Goal: Task Accomplishment & Management: Manage account settings

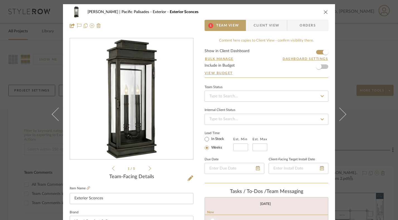
click at [324, 11] on icon "close" at bounding box center [326, 12] width 4 height 4
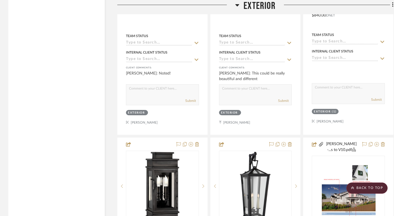
scroll to position [1867, 0]
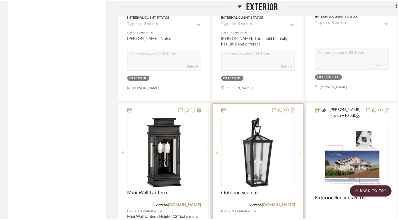
scroll to position [0, 0]
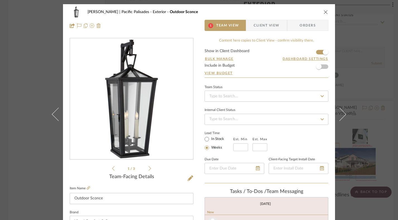
click at [325, 11] on icon "close" at bounding box center [326, 12] width 4 height 4
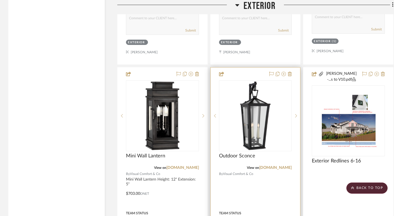
scroll to position [1886, 0]
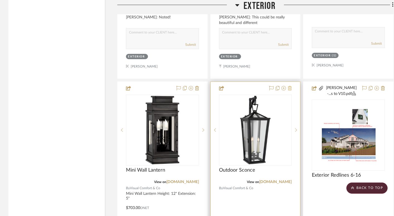
click at [291, 86] on icon at bounding box center [290, 88] width 4 height 4
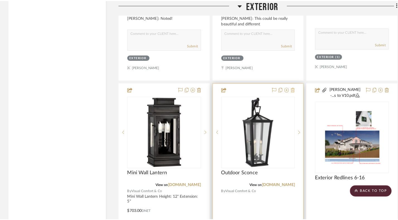
scroll to position [0, 0]
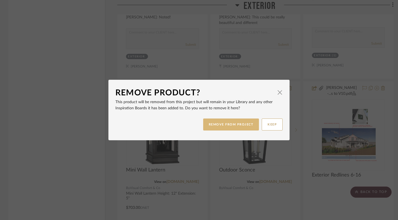
click at [229, 125] on button "REMOVE FROM PROJECT" at bounding box center [231, 124] width 56 height 12
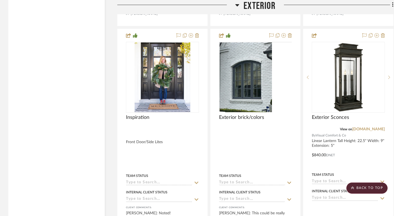
scroll to position [1619, 0]
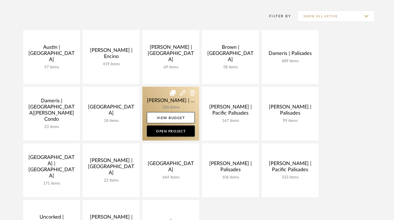
scroll to position [39, 0]
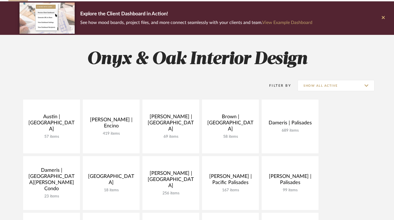
click at [384, 18] on icon at bounding box center [383, 17] width 3 height 5
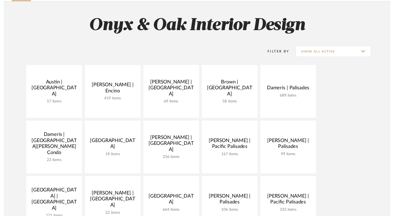
scroll to position [0, 0]
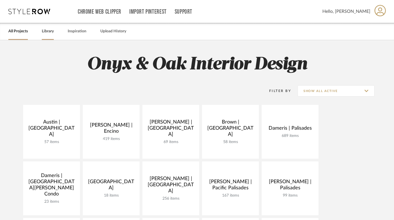
click at [46, 32] on link "Library" at bounding box center [48, 32] width 12 height 8
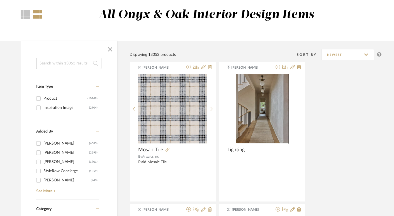
scroll to position [56, 0]
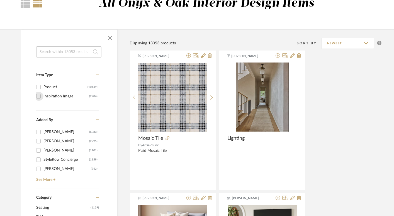
click at [37, 97] on input "Inspiration Image (2904)" at bounding box center [38, 96] width 9 height 9
checkbox input "true"
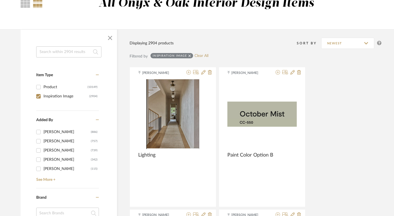
click at [38, 149] on input "kristin losey (739)" at bounding box center [38, 150] width 9 height 9
checkbox input "true"
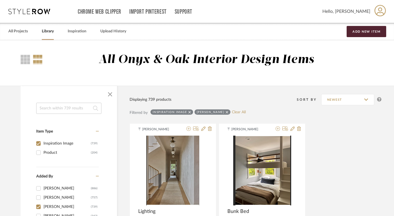
click at [60, 109] on input at bounding box center [68, 108] width 65 height 11
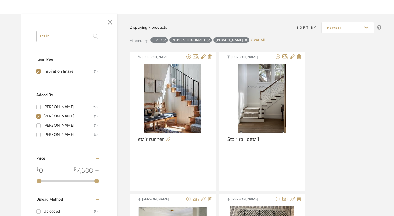
scroll to position [72, 0]
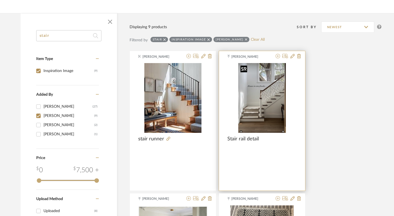
type input "stair"
click at [0, 0] on img at bounding box center [0, 0] width 0 height 0
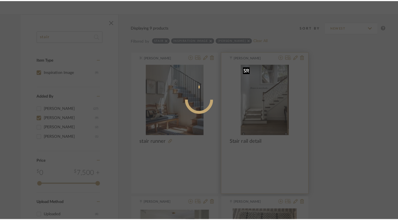
scroll to position [0, 0]
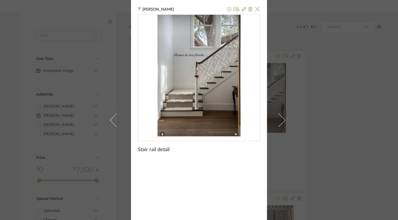
click at [255, 9] on span "button" at bounding box center [257, 8] width 11 height 11
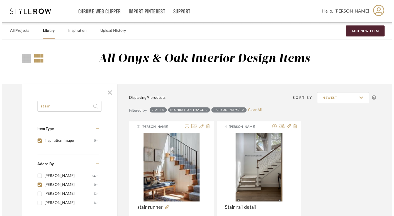
scroll to position [72, 0]
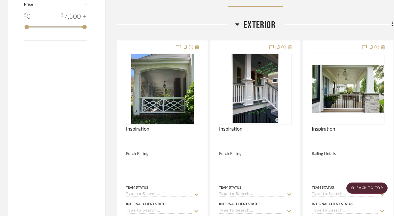
scroll to position [932, 0]
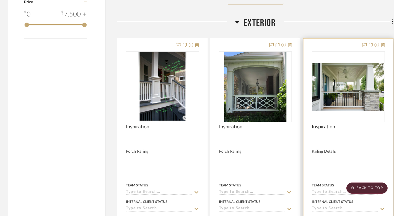
drag, startPoint x: 307, startPoint y: 133, endPoint x: 260, endPoint y: 136, distance: 46.6
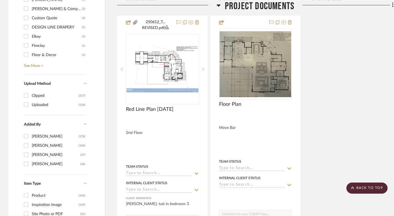
scroll to position [856, 0]
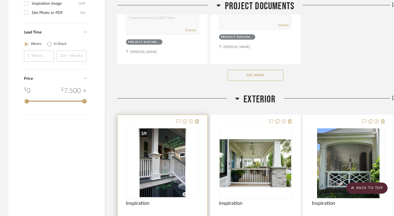
click at [158, 146] on img "0" at bounding box center [163, 163] width 48 height 70
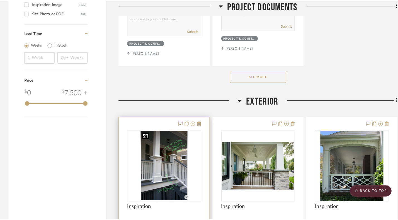
scroll to position [0, 0]
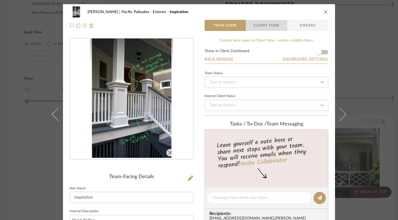
click at [263, 22] on span "Client View" at bounding box center [267, 25] width 26 height 11
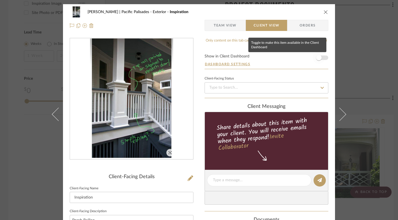
click at [317, 57] on span "button" at bounding box center [319, 58] width 6 height 6
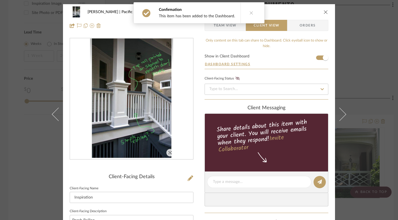
click at [324, 12] on icon "close" at bounding box center [326, 12] width 4 height 4
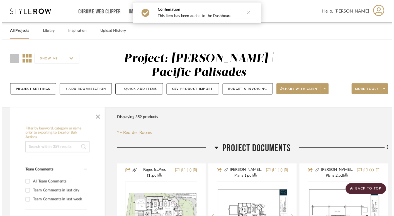
scroll to position [856, 0]
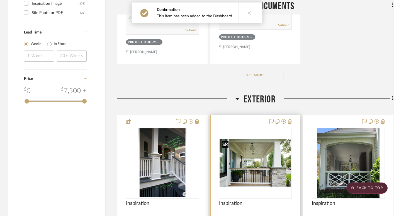
click at [257, 161] on img "0" at bounding box center [256, 163] width 72 height 48
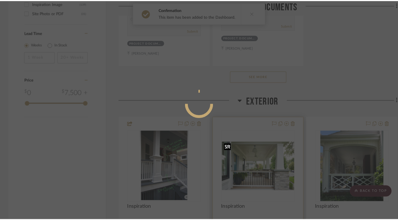
scroll to position [0, 0]
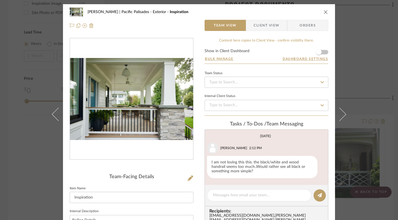
click at [271, 27] on span "Client View" at bounding box center [267, 25] width 26 height 11
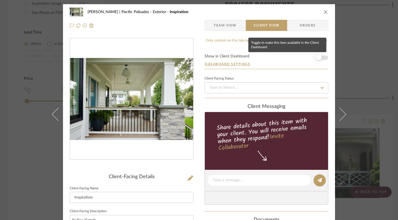
click at [319, 59] on span "button" at bounding box center [319, 58] width 6 height 6
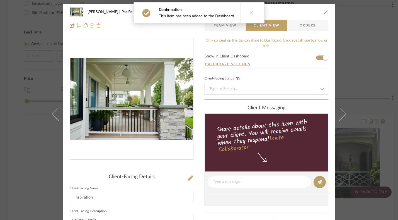
click at [323, 11] on button "close" at bounding box center [325, 11] width 5 height 5
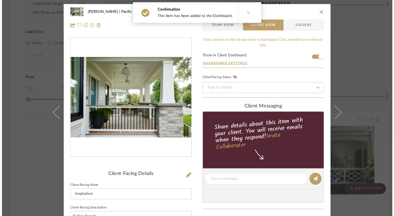
scroll to position [856, 0]
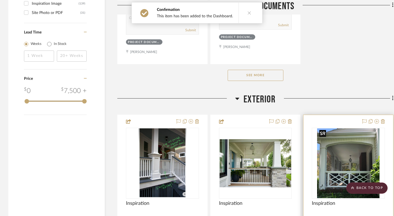
click at [343, 167] on img "0" at bounding box center [348, 163] width 62 height 70
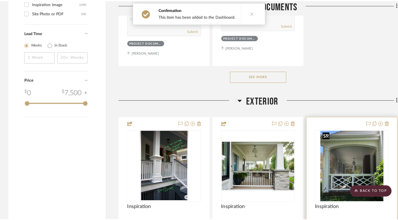
scroll to position [0, 0]
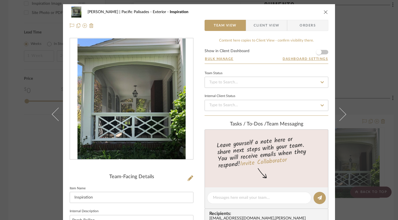
click at [266, 22] on span "Client View" at bounding box center [267, 25] width 26 height 11
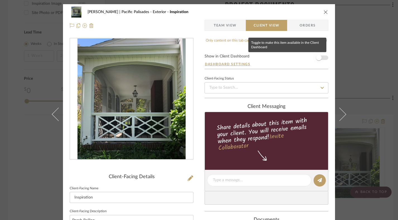
click at [319, 56] on span "button" at bounding box center [319, 58] width 6 height 6
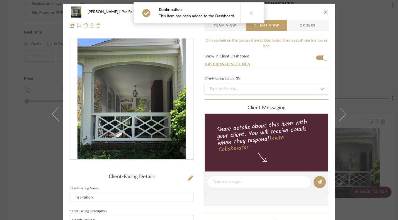
click at [324, 10] on icon "close" at bounding box center [326, 12] width 4 height 4
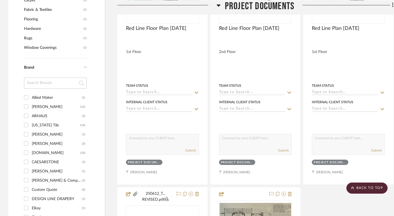
scroll to position [462, 0]
